Goal: Task Accomplishment & Management: Manage account settings

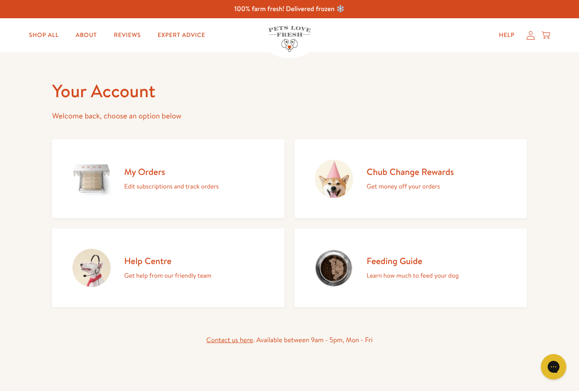
click at [99, 179] on img at bounding box center [92, 178] width 38 height 38
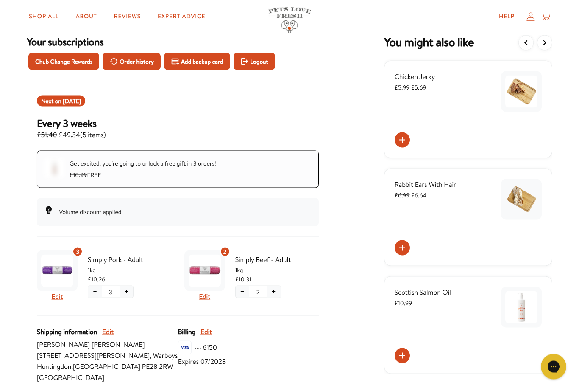
scroll to position [48, 0]
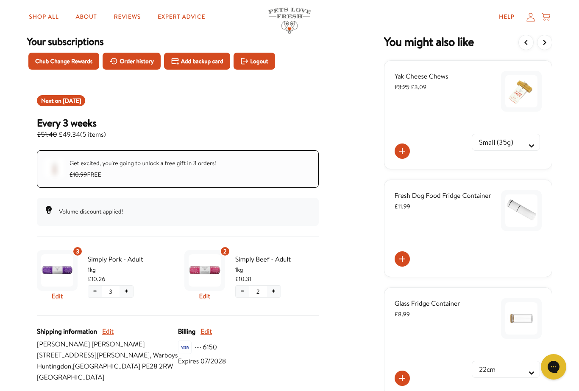
click at [278, 292] on button "+" at bounding box center [274, 290] width 14 height 11
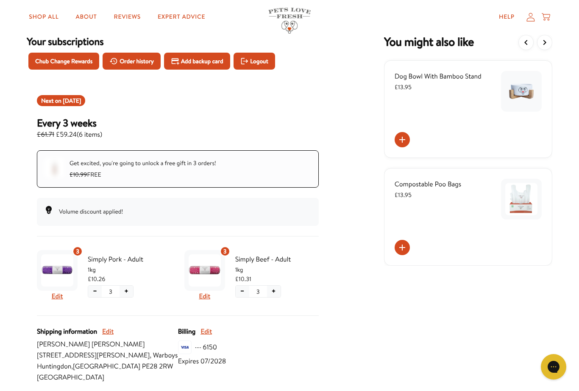
click at [246, 292] on button "−" at bounding box center [243, 290] width 14 height 11
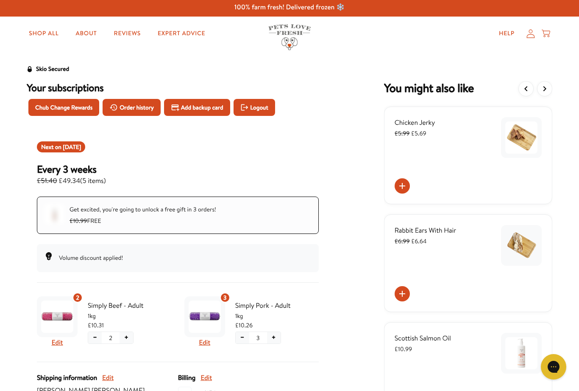
scroll to position [0, 0]
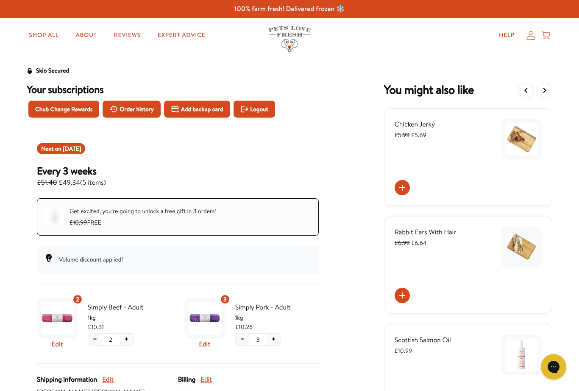
click at [153, 109] on span "Order history" at bounding box center [137, 108] width 34 height 9
